Goal: Task Accomplishment & Management: Manage account settings

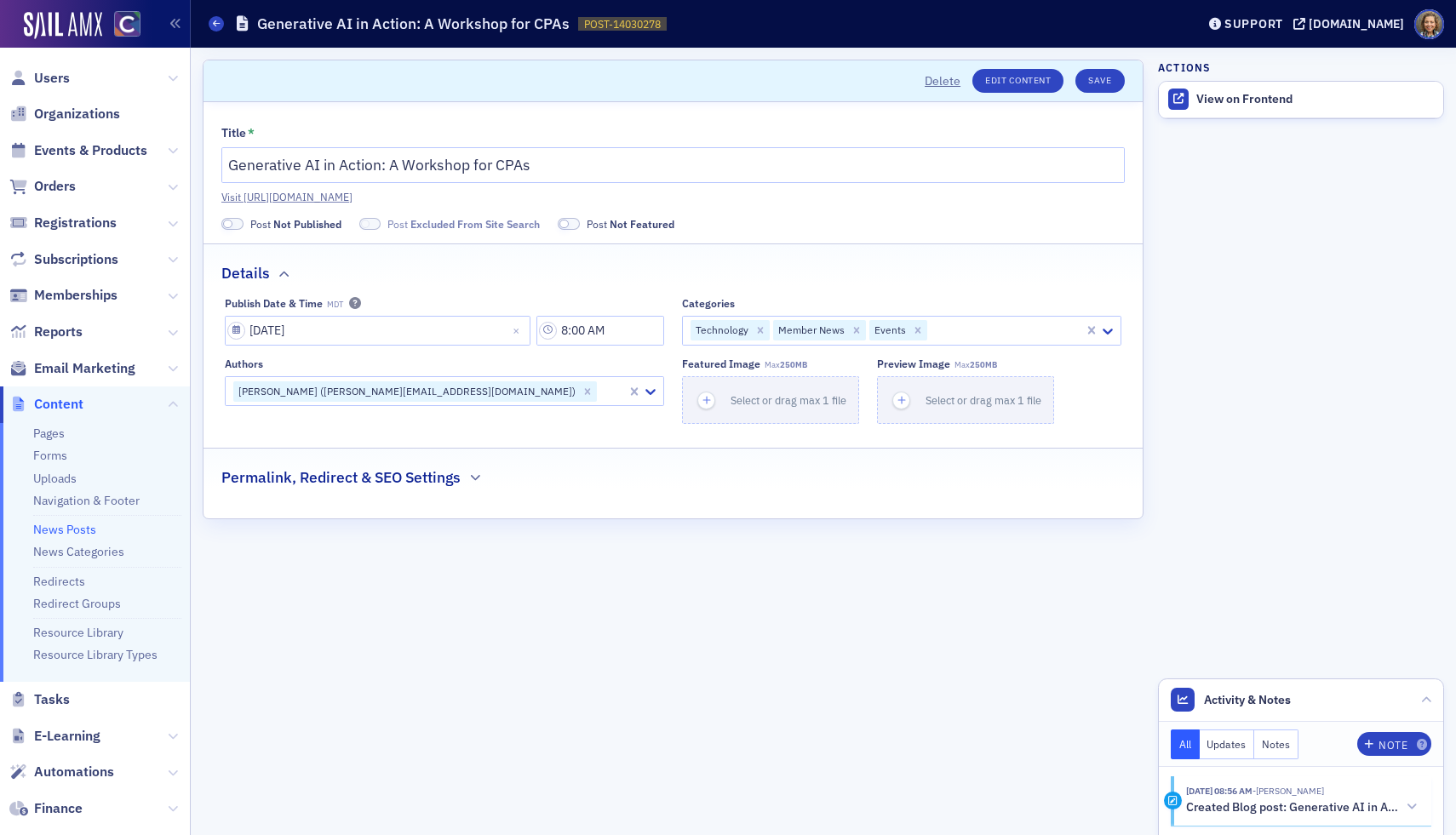
scroll to position [172, 0]
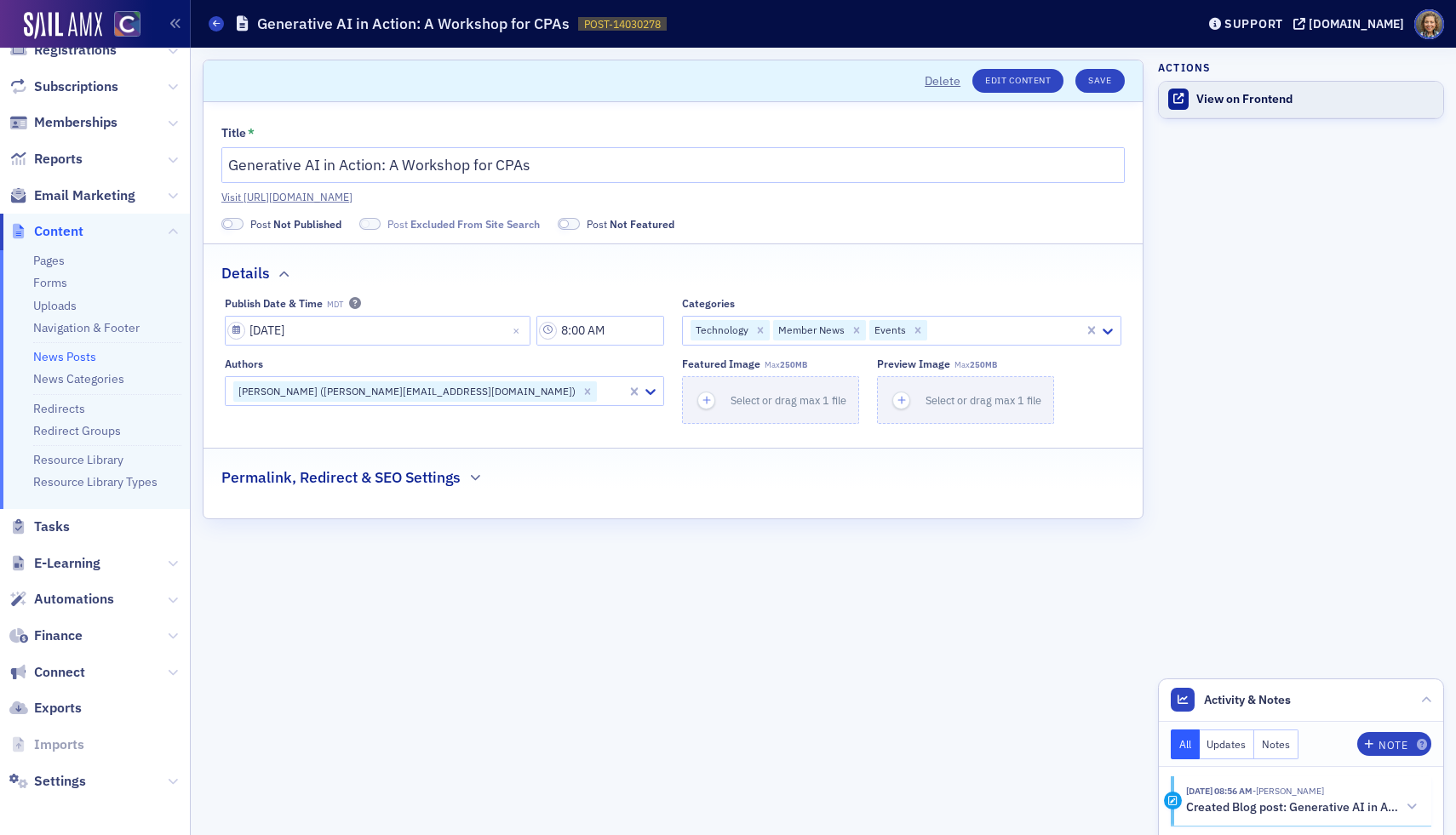
click at [1258, 94] on div "View on Frontend" at bounding box center [1315, 100] width 238 height 16
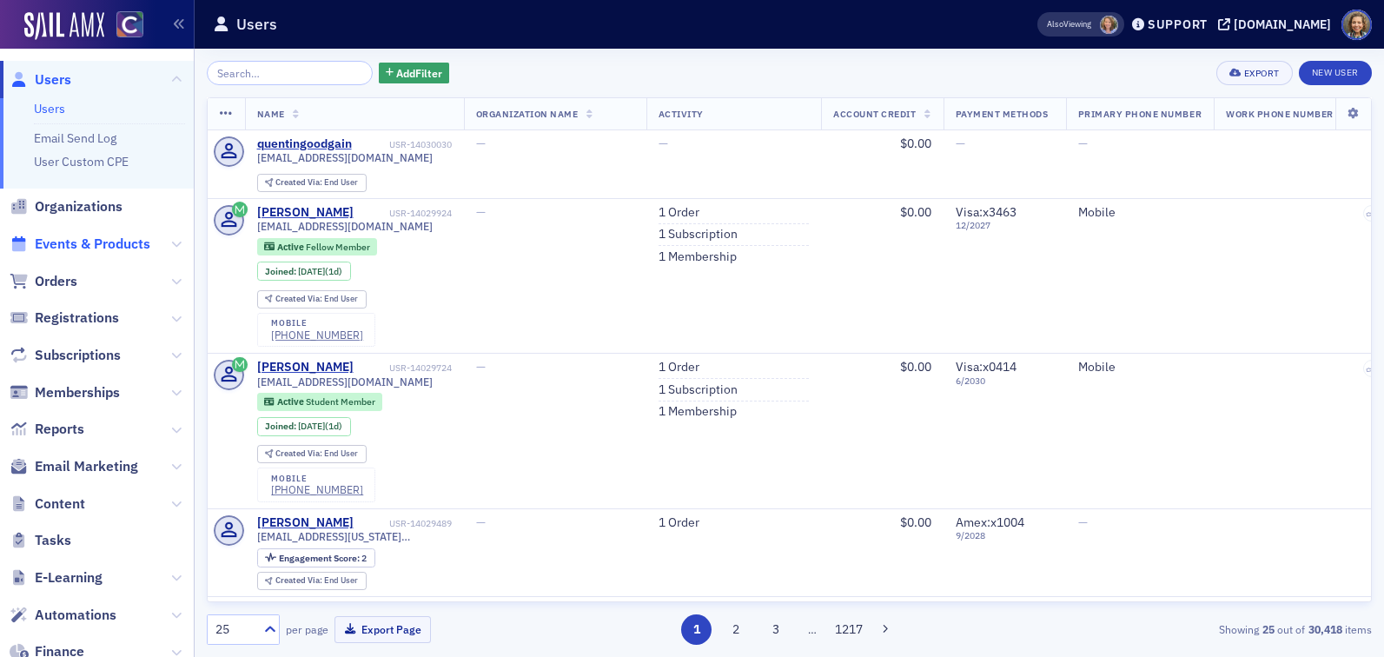
click at [69, 253] on span "Events & Products" at bounding box center [93, 244] width 116 height 19
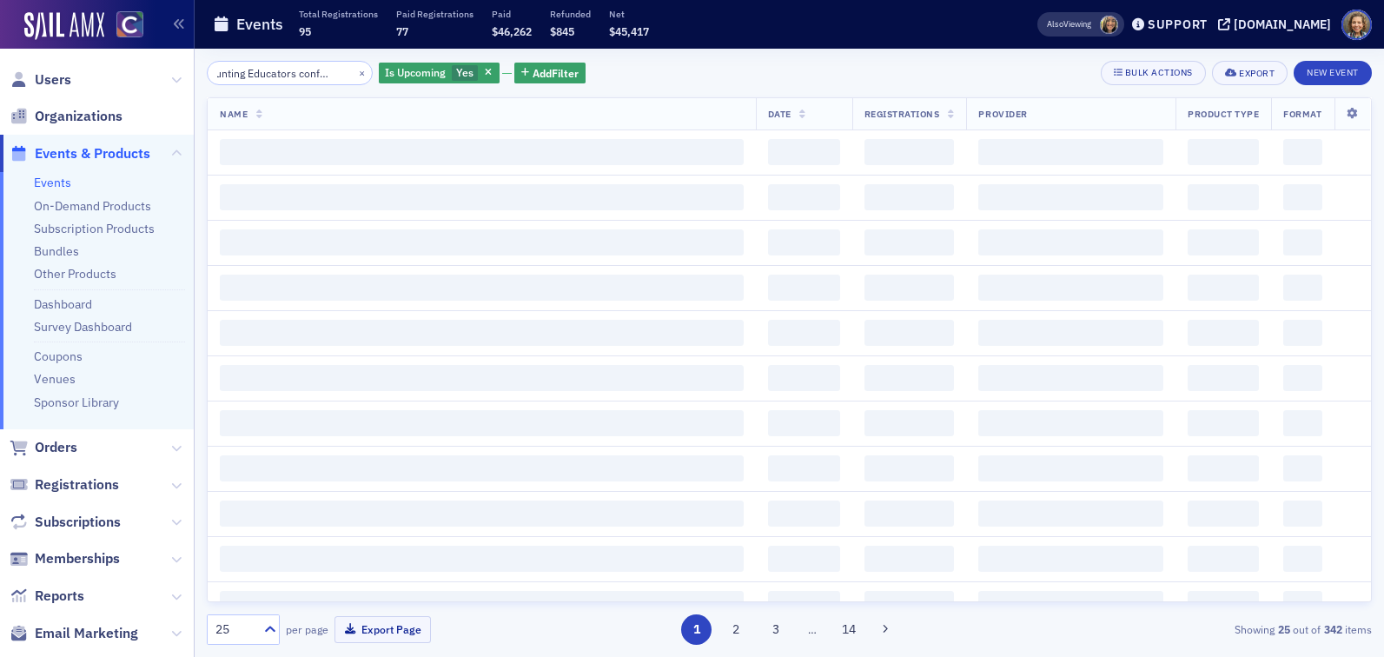
scroll to position [0, 46]
type input "Accounting Educators conference"
click at [485, 71] on icon "button" at bounding box center [488, 74] width 7 height 10
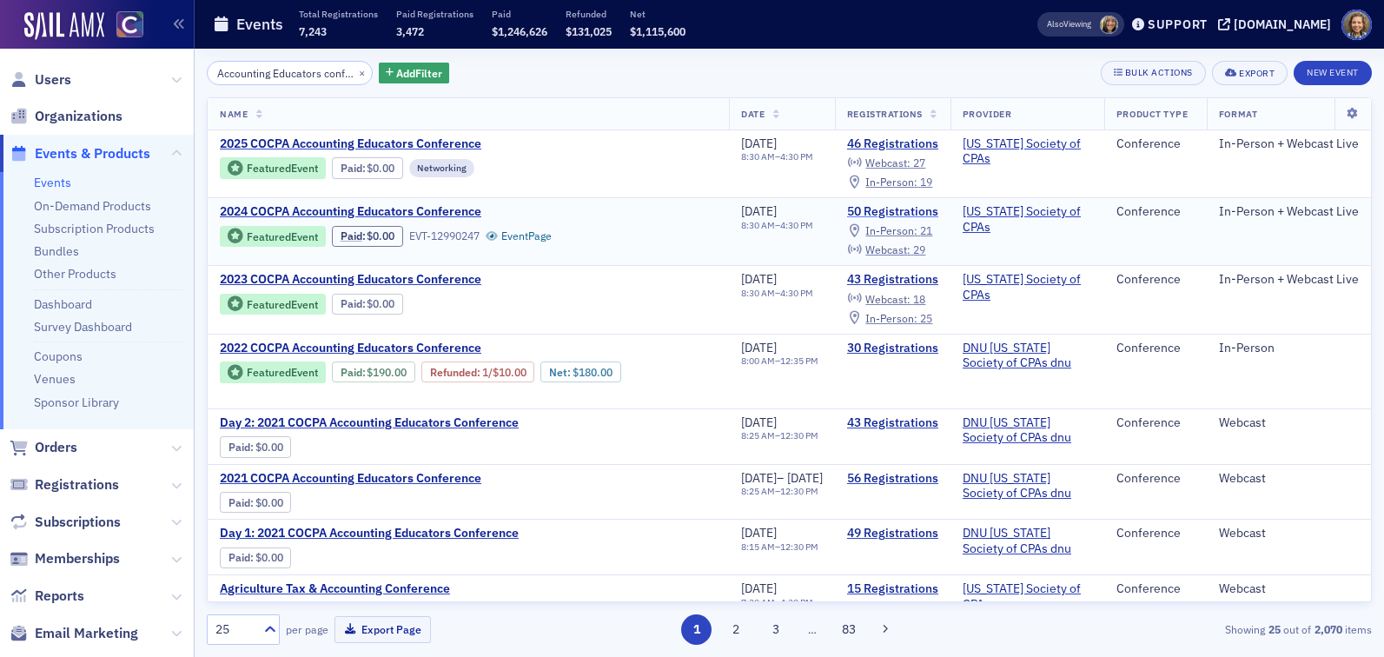
click at [895, 209] on link "50 Registrations" at bounding box center [892, 212] width 91 height 16
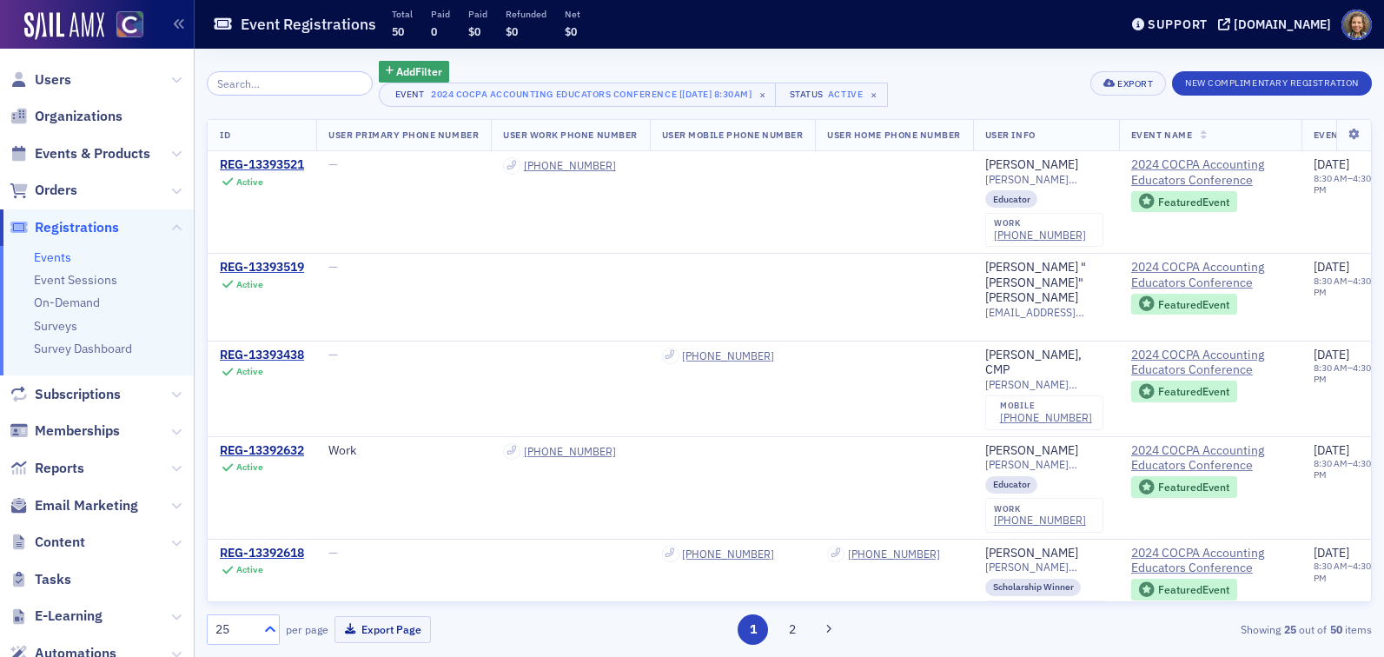
click at [267, 625] on icon at bounding box center [269, 628] width 17 height 17
click at [244, 520] on div "100" at bounding box center [243, 522] width 50 height 18
click at [1135, 84] on div "Export" at bounding box center [1135, 84] width 36 height 10
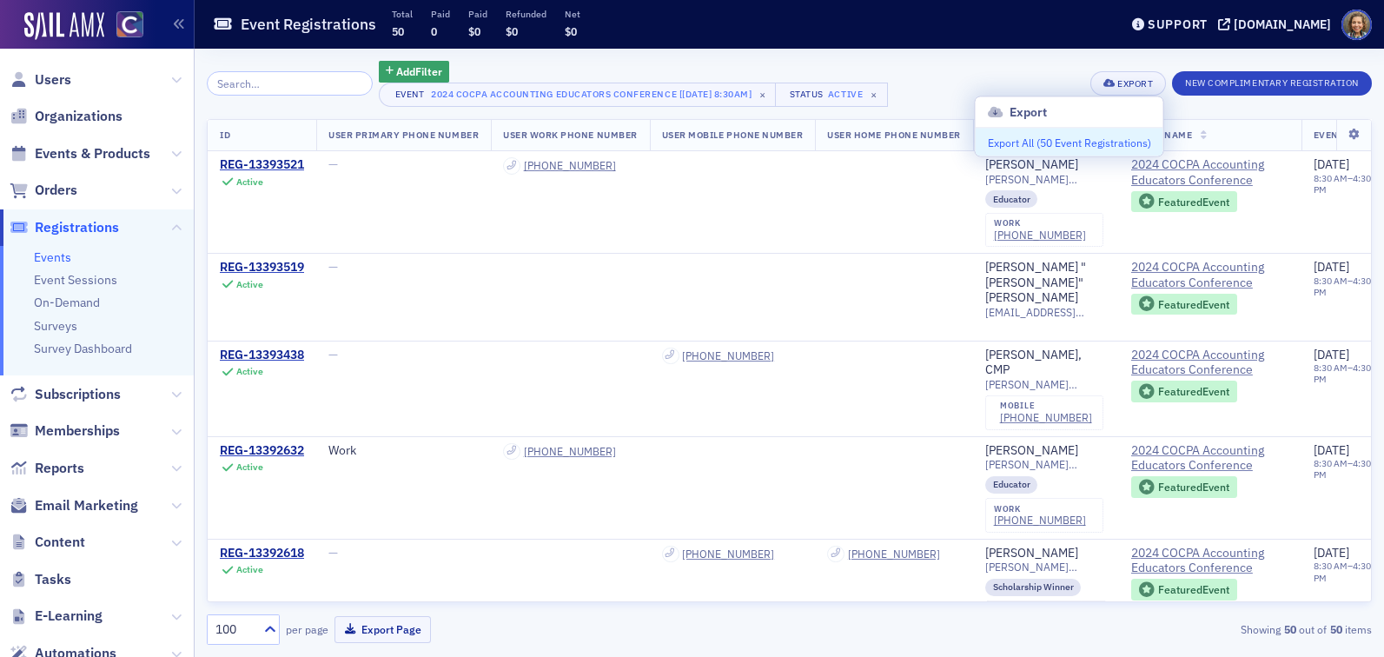
click at [1104, 139] on button "Export All ( 50 Event Registrations )" at bounding box center [1070, 143] width 188 height 28
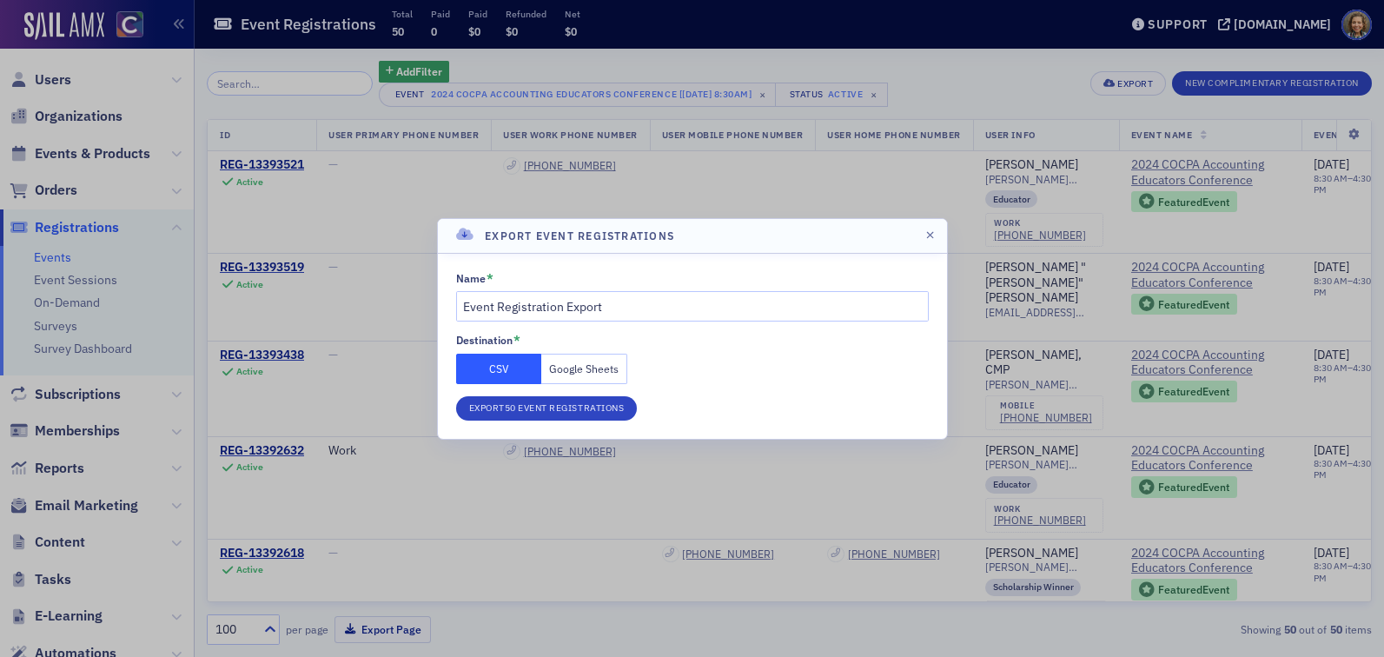
click at [580, 360] on button "Google Sheets" at bounding box center [584, 369] width 86 height 30
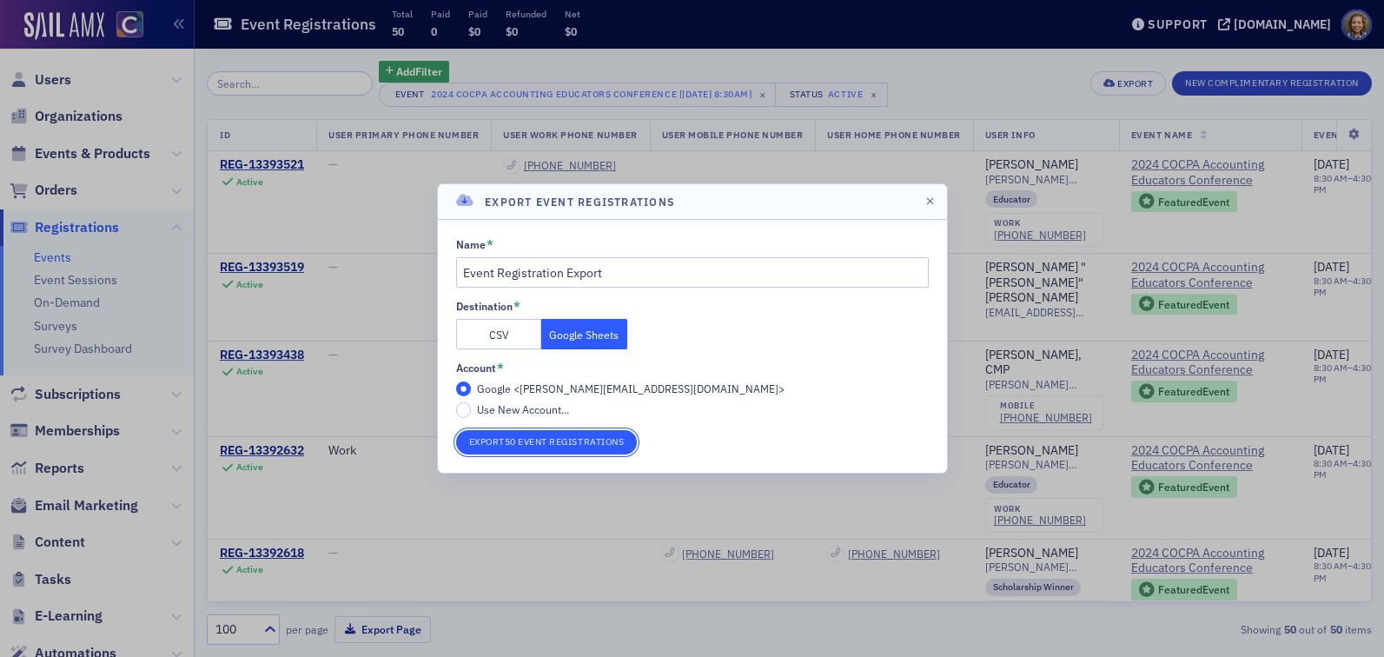
click at [566, 438] on button "Export 50 Event Registrations" at bounding box center [547, 442] width 182 height 24
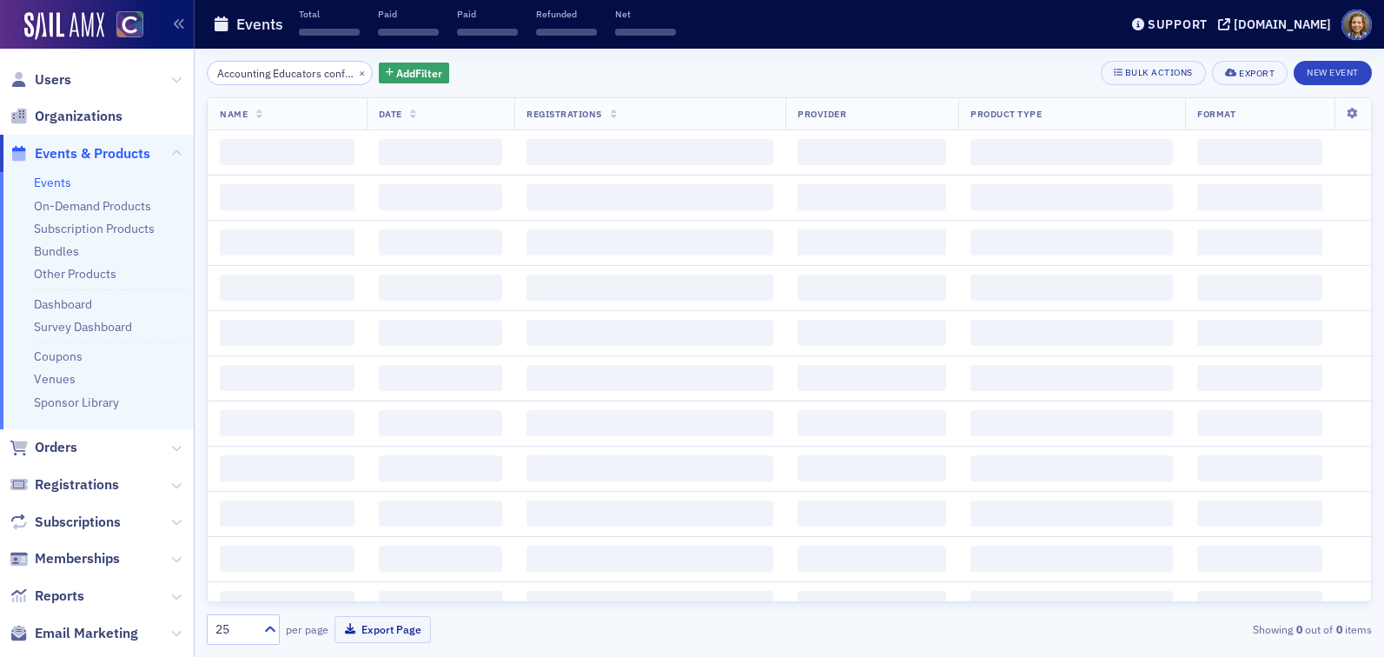
scroll to position [0, 46]
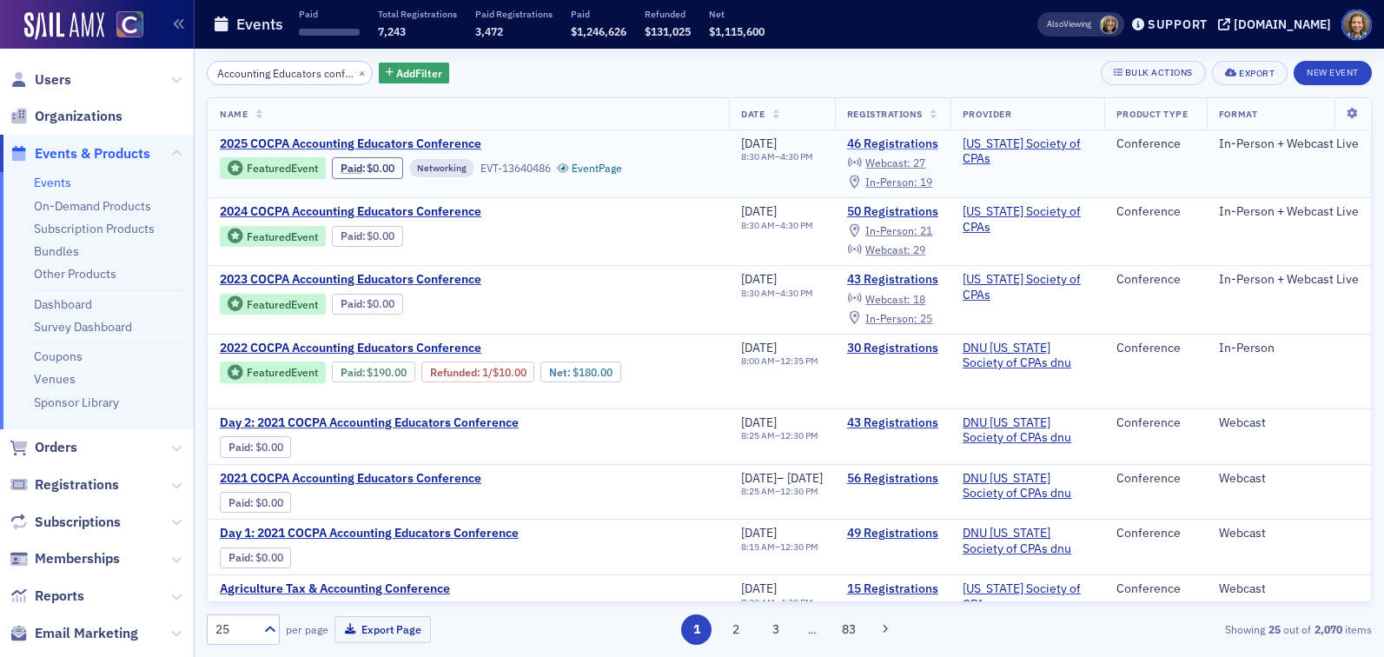
click at [908, 142] on link "46 Registrations" at bounding box center [892, 144] width 91 height 16
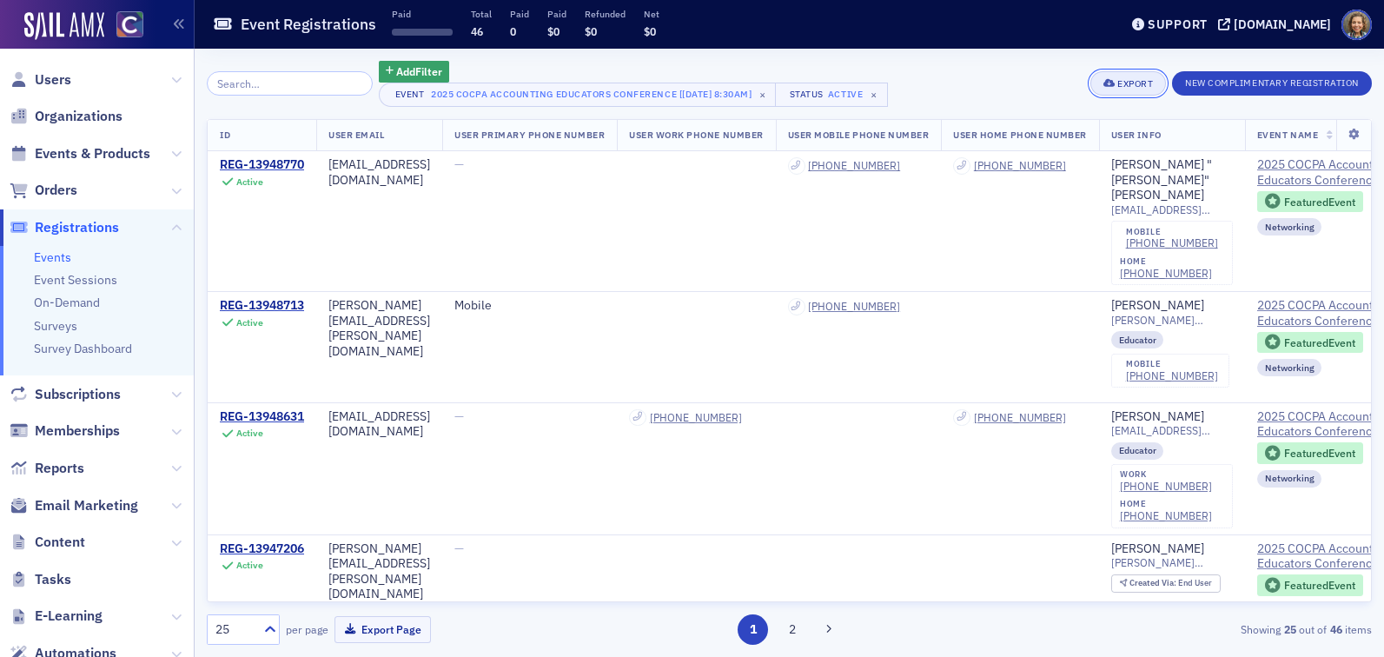
click at [1123, 88] on div "Export" at bounding box center [1135, 84] width 36 height 10
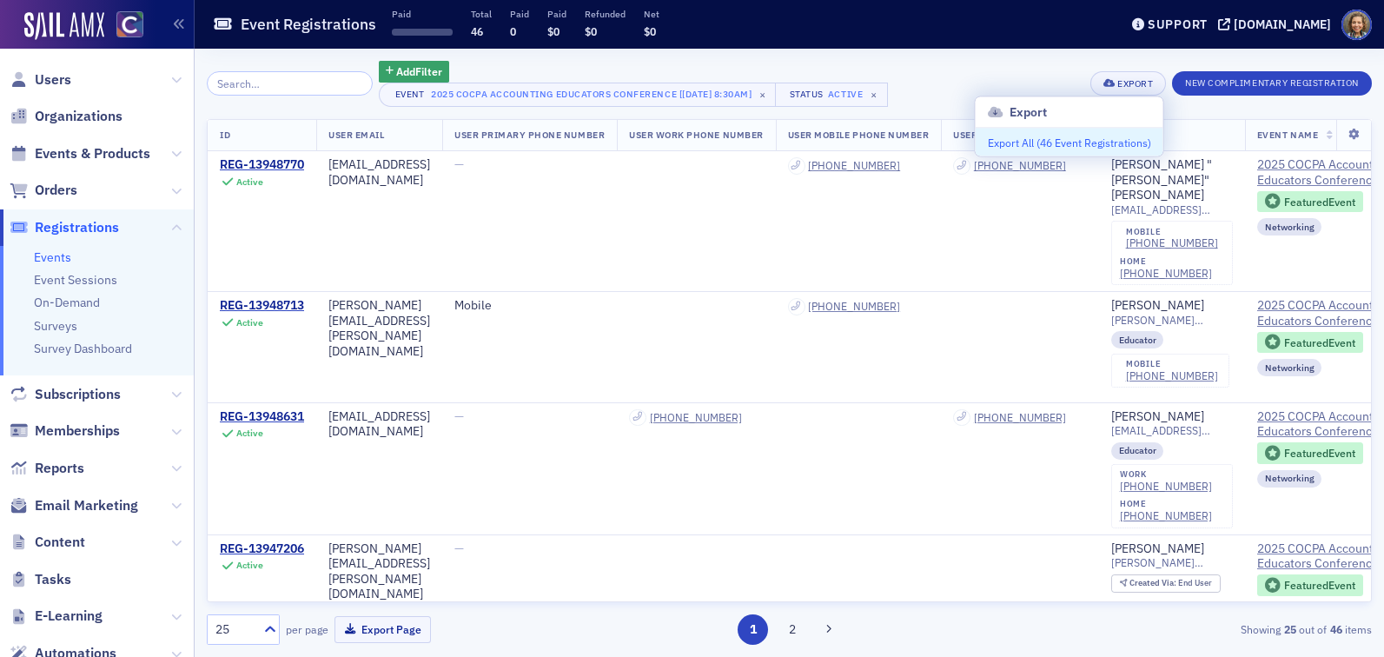
click at [1076, 148] on button "Export All ( 46 Event Registrations )" at bounding box center [1070, 143] width 188 height 28
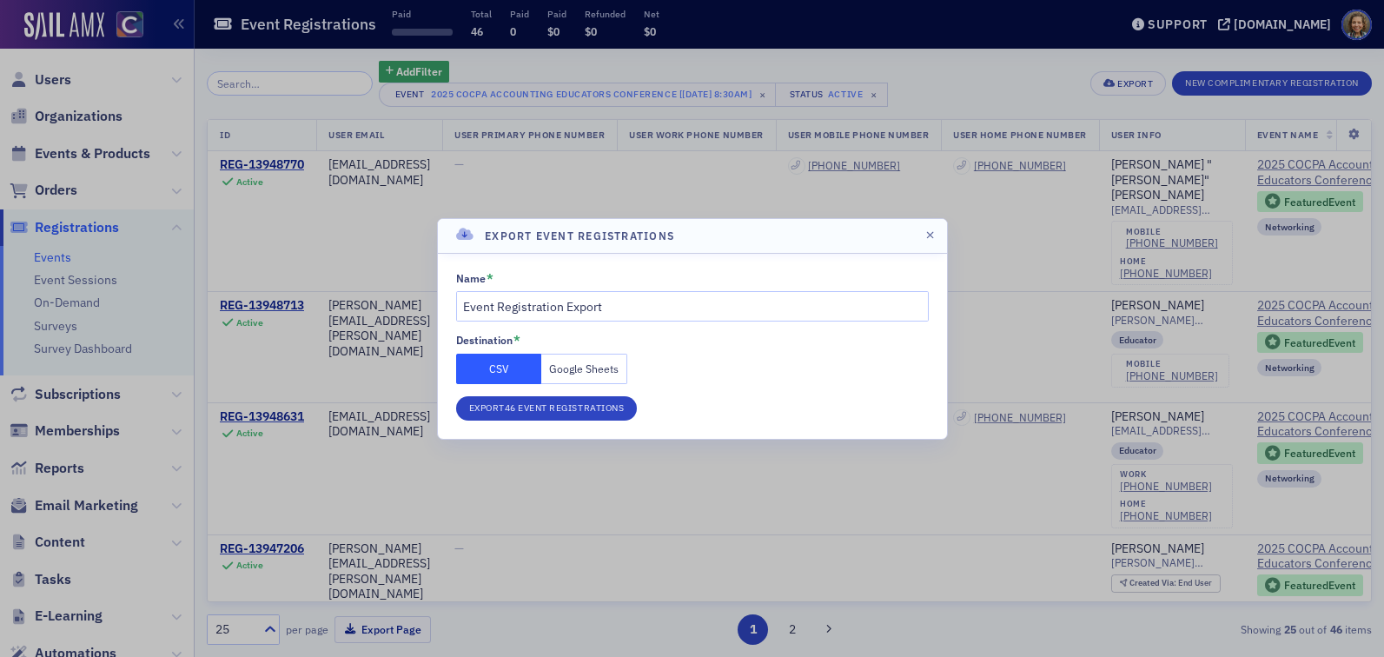
click at [574, 370] on button "Google Sheets" at bounding box center [584, 369] width 86 height 30
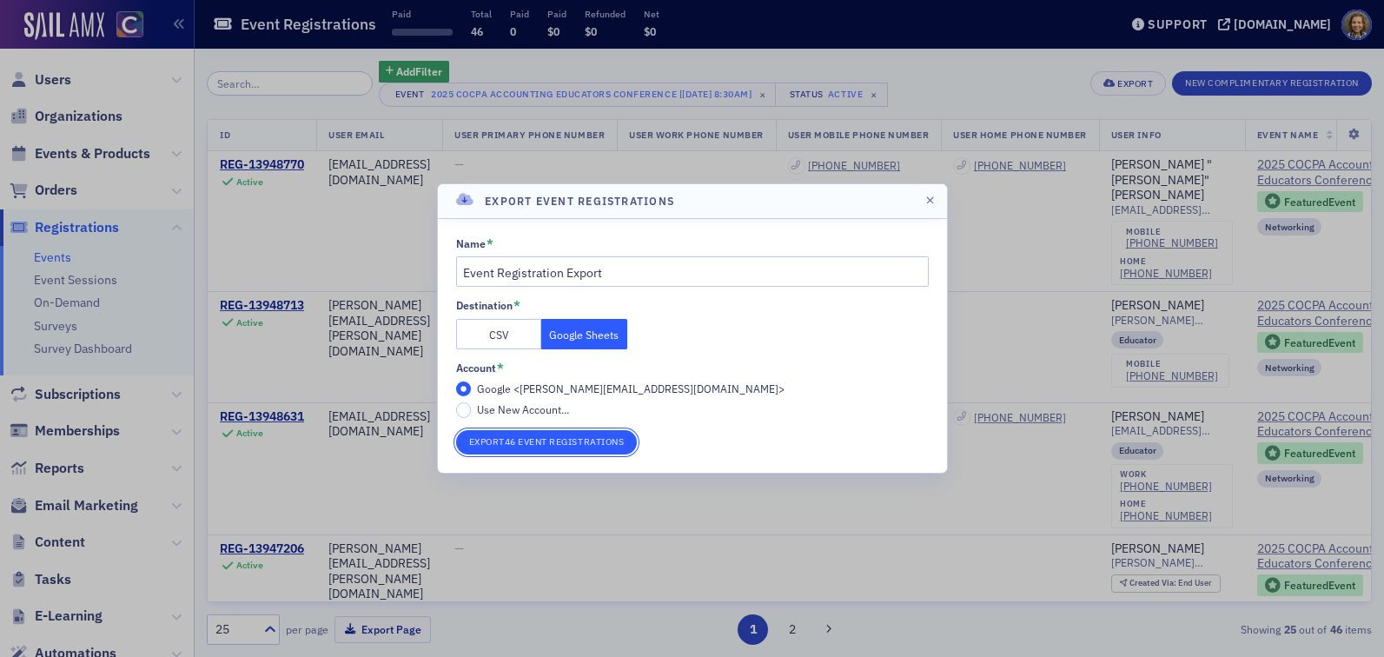
click at [592, 447] on button "Export 46 Event Registrations" at bounding box center [547, 442] width 182 height 24
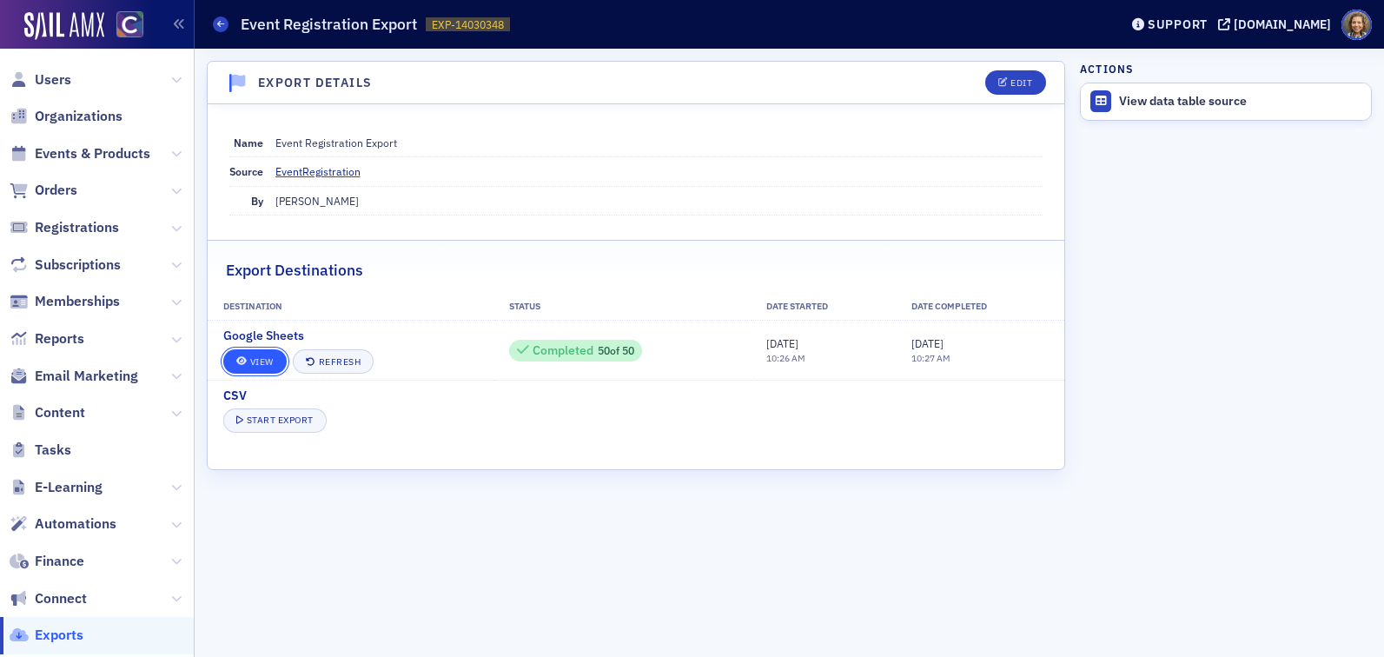
click at [260, 361] on link "View" at bounding box center [254, 361] width 63 height 24
click at [341, 171] on link "EventRegistration" at bounding box center [324, 171] width 98 height 16
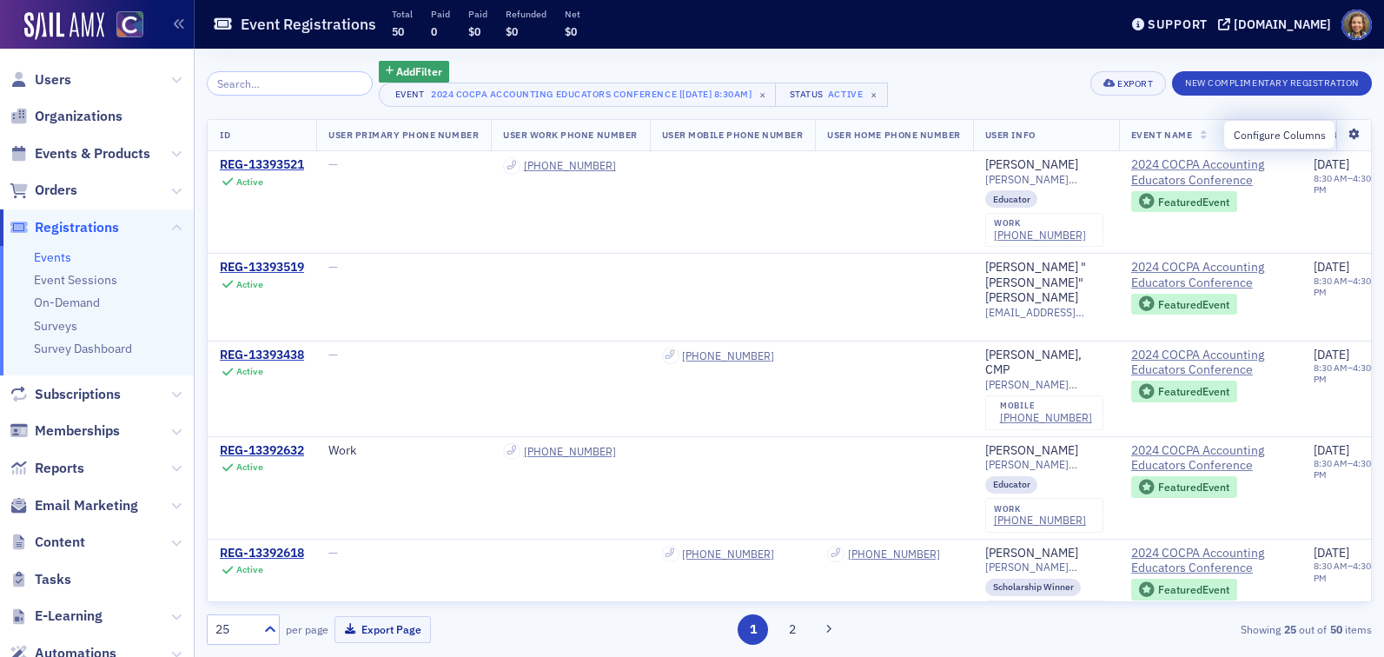
click at [1351, 138] on icon at bounding box center [1353, 134] width 36 height 10
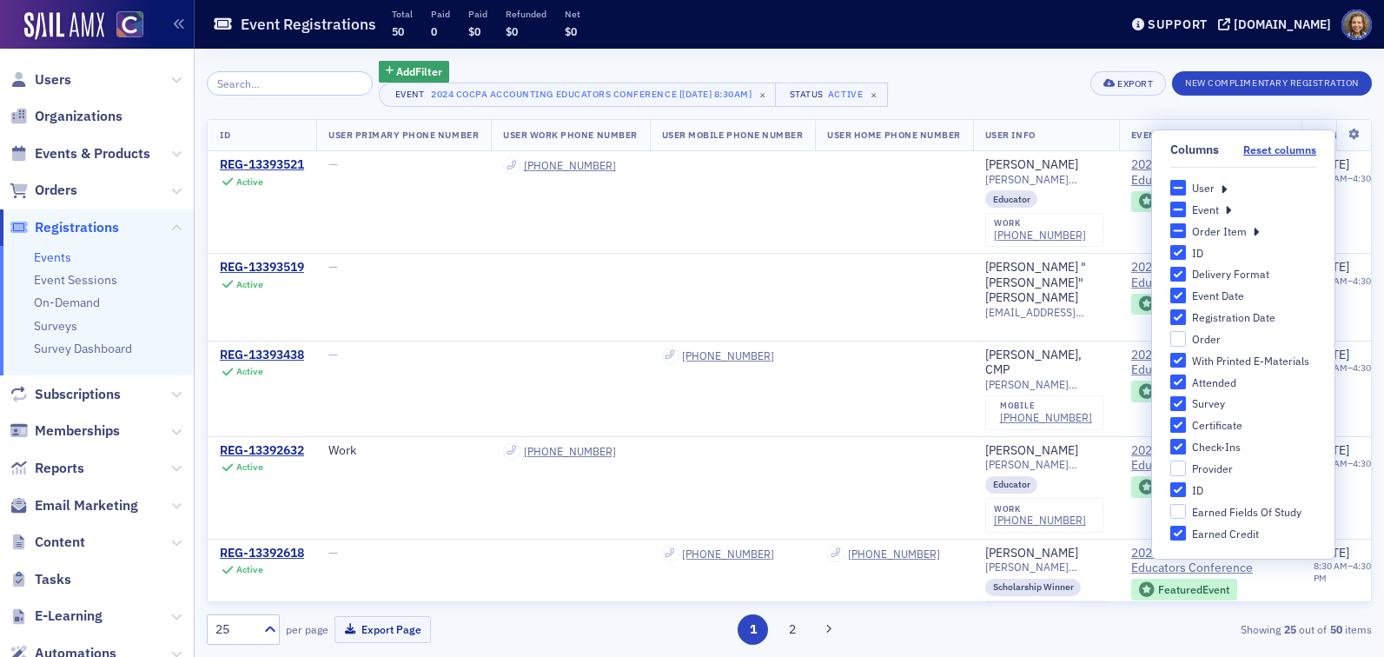
click at [1228, 184] on div "User" at bounding box center [1243, 188] width 146 height 16
click at [1222, 186] on icon at bounding box center [1224, 188] width 6 height 16
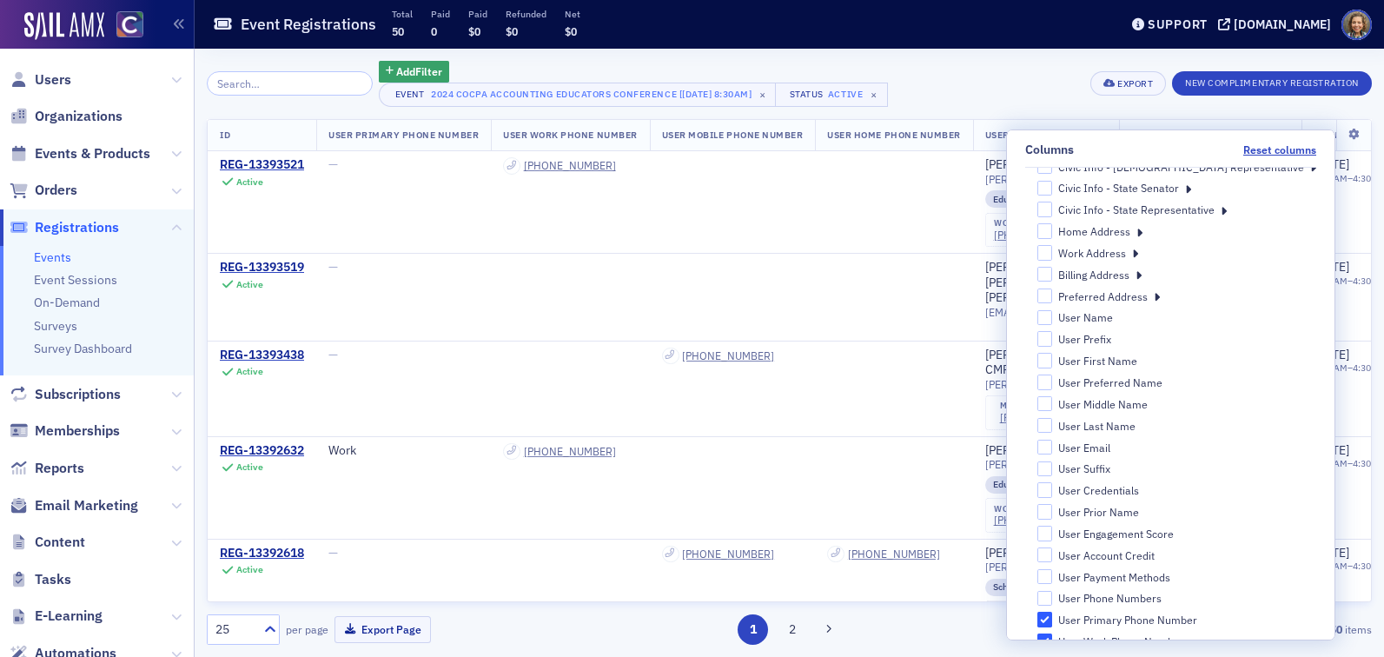
scroll to position [98, 0]
click at [1053, 441] on input "User Email" at bounding box center [1045, 442] width 16 height 16
checkbox input "true"
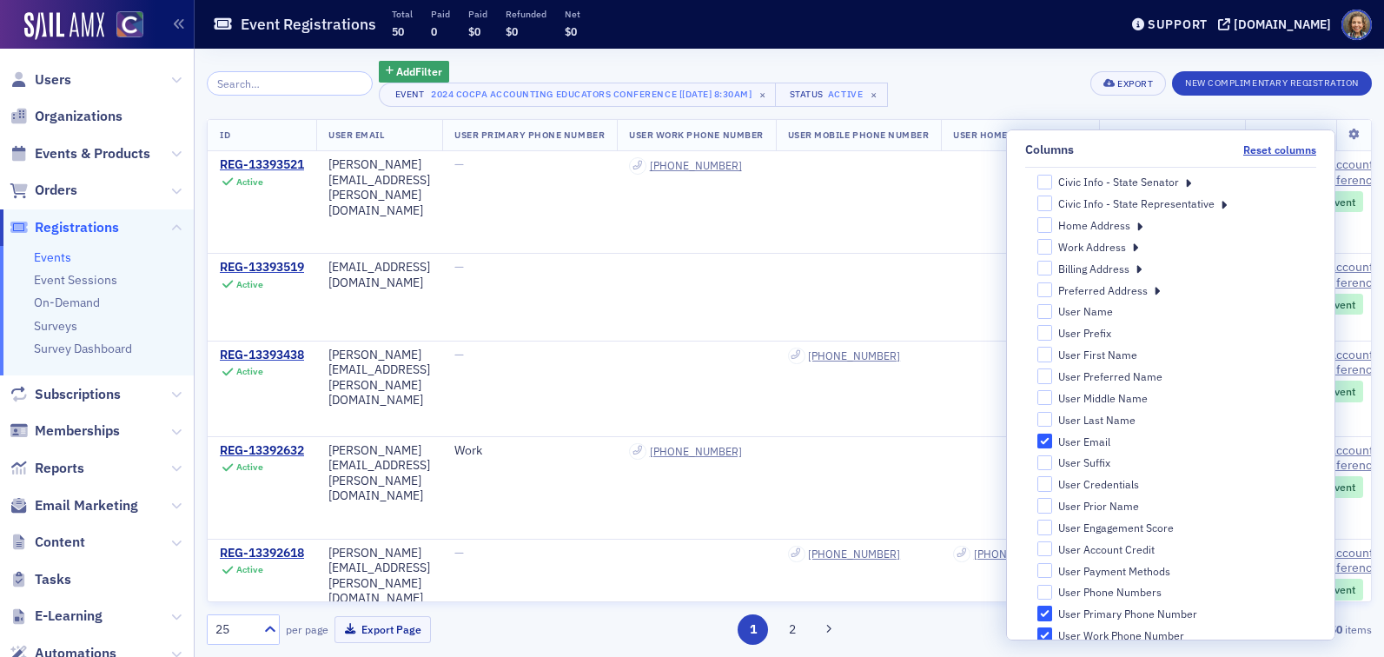
click at [1014, 70] on div "Add Filter Event 2024 COCPA Accounting Educators Conference [6/28/2024 8:30am] …" at bounding box center [789, 84] width 1165 height 46
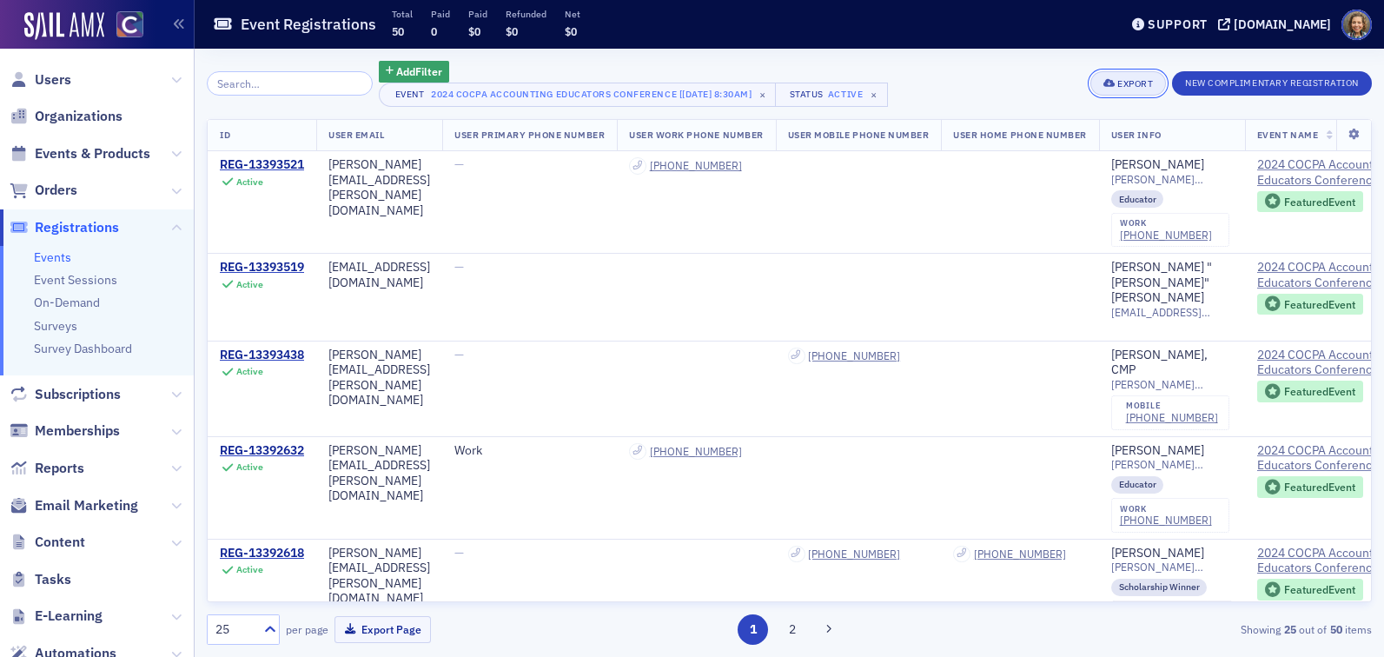
click at [1138, 82] on div "Export" at bounding box center [1135, 84] width 36 height 10
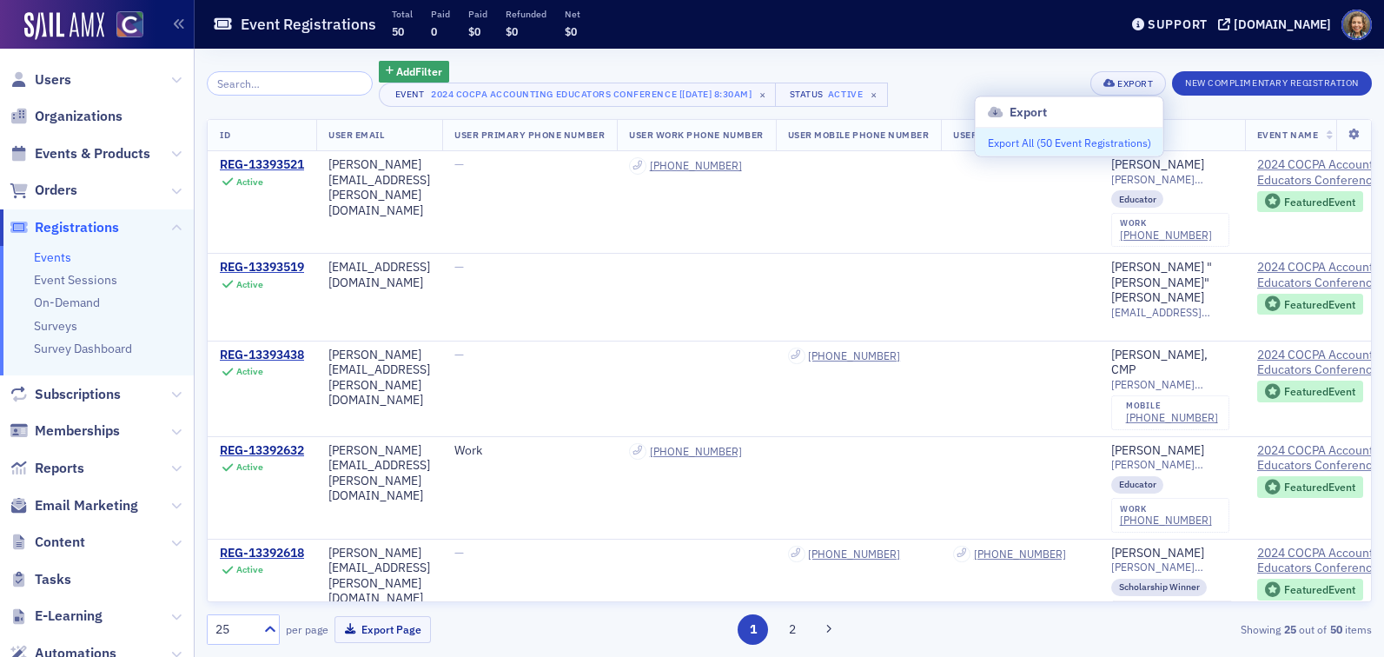
click at [1091, 134] on button "Export All ( 50 Event Registrations )" at bounding box center [1070, 143] width 188 height 28
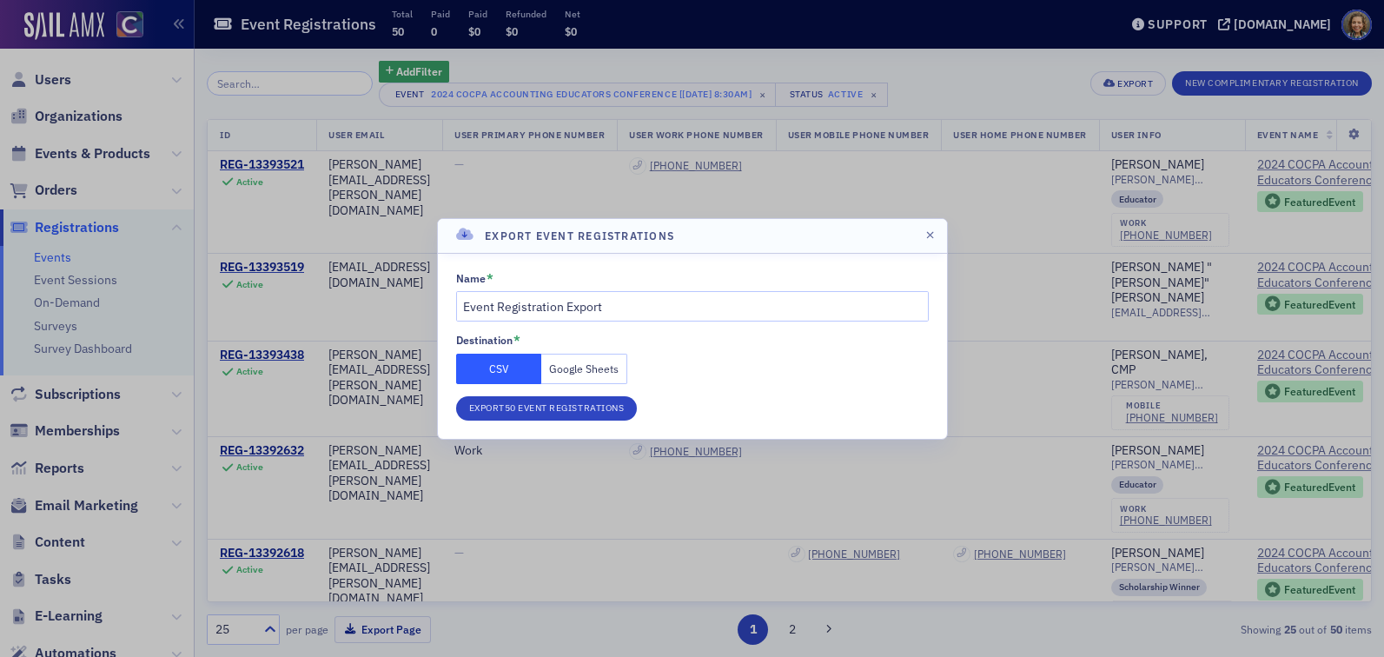
click at [605, 366] on button "Google Sheets" at bounding box center [584, 369] width 86 height 30
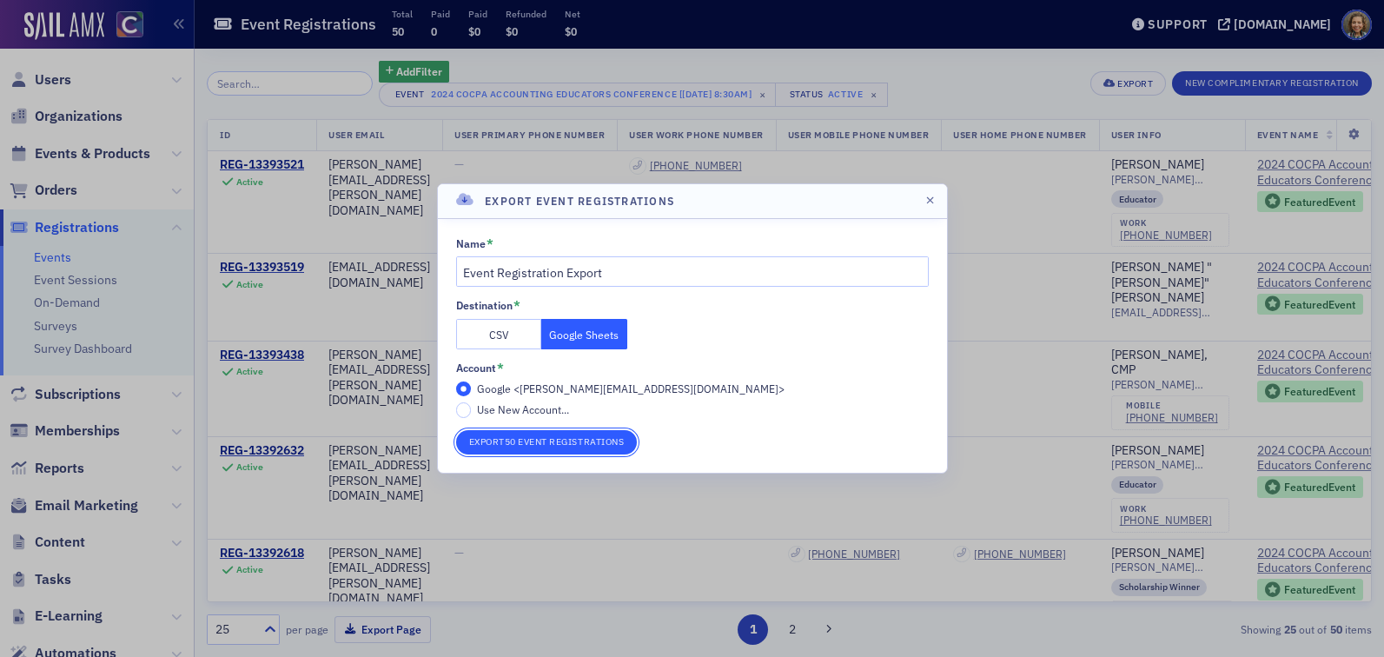
click at [590, 440] on button "Export 50 Event Registrations" at bounding box center [547, 442] width 182 height 24
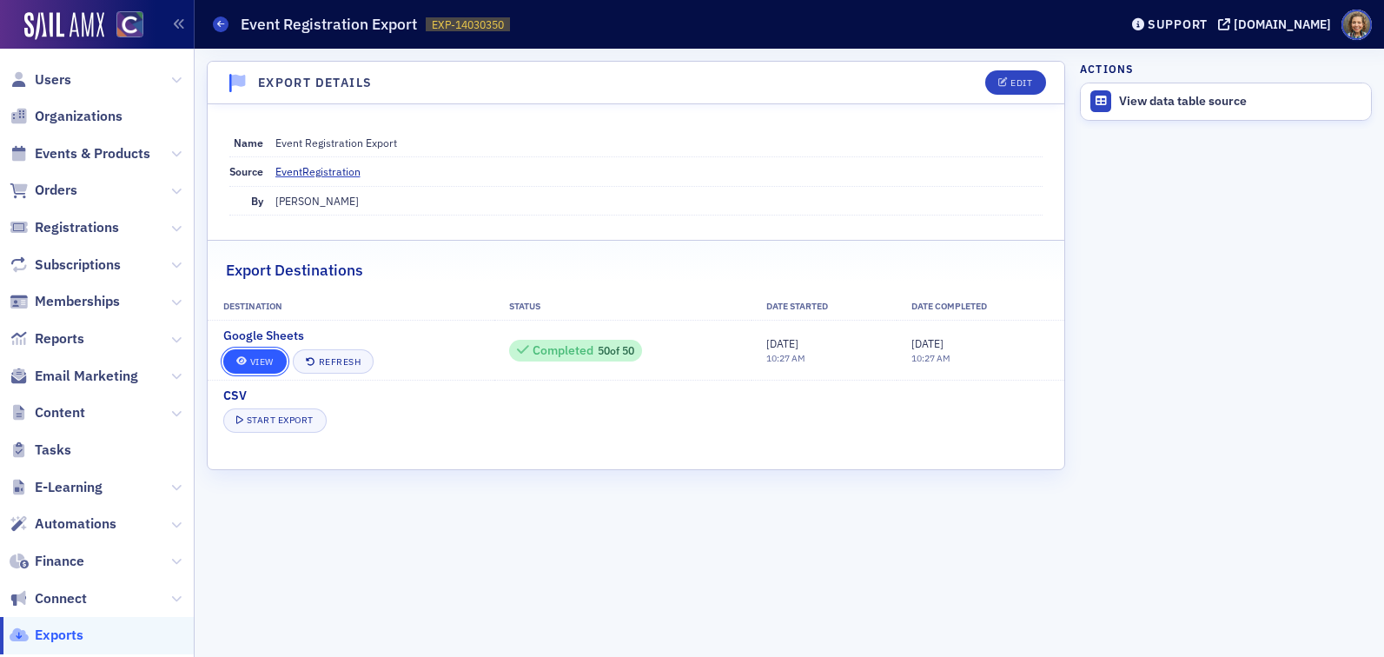
click at [251, 367] on link "View" at bounding box center [254, 361] width 63 height 24
click at [257, 367] on link "View" at bounding box center [254, 361] width 63 height 24
